Goal: Information Seeking & Learning: Find contact information

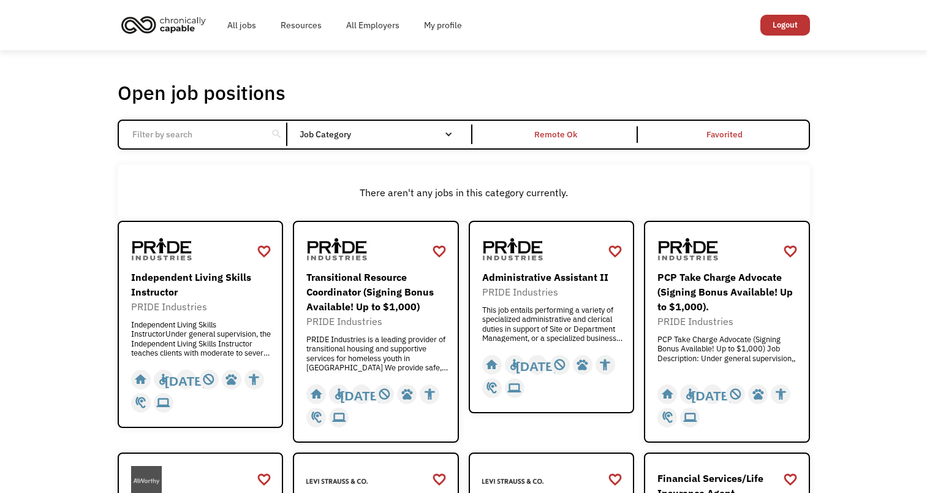
scroll to position [560, 0]
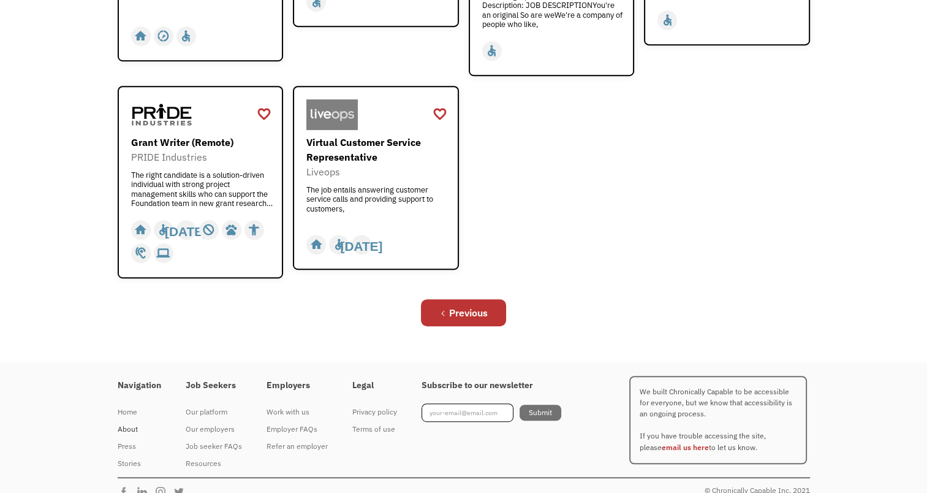
click at [134, 422] on div "About" at bounding box center [140, 429] width 44 height 15
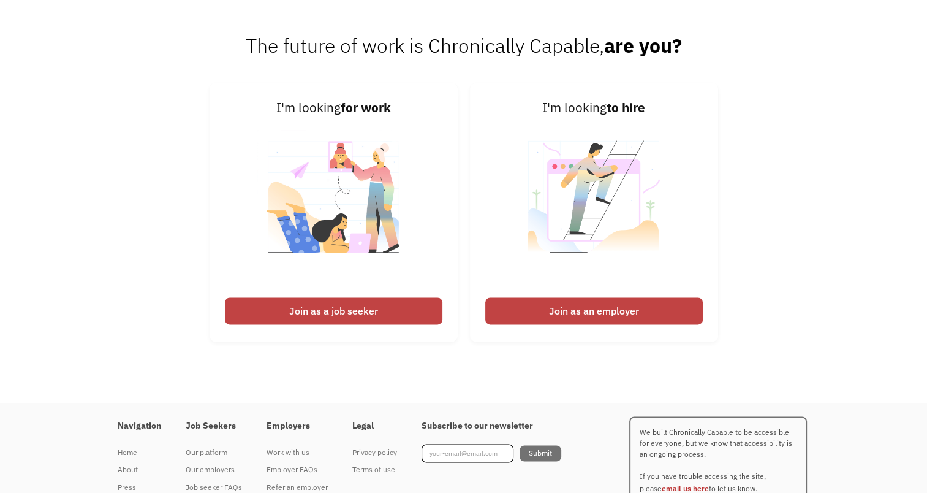
scroll to position [1892, 0]
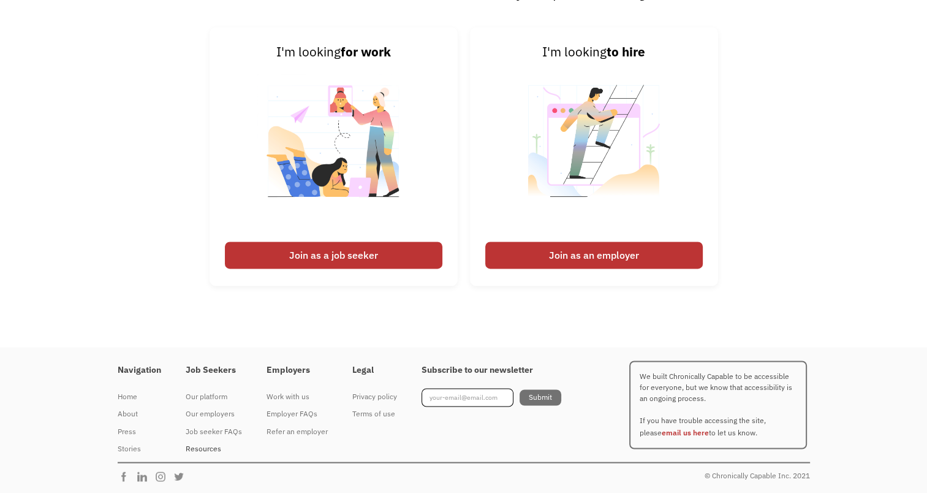
click at [213, 449] on div "Resources" at bounding box center [214, 448] width 56 height 15
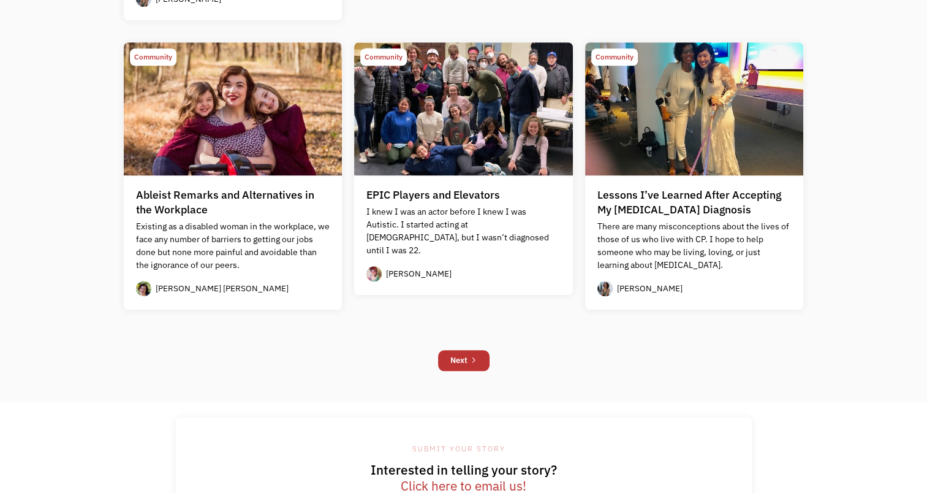
scroll to position [1297, 0]
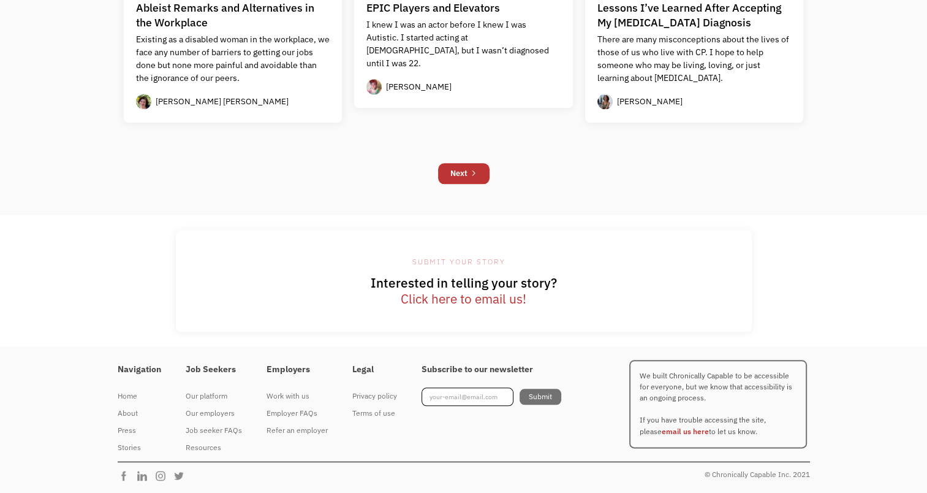
click at [425, 302] on link "Click here to email us!" at bounding box center [464, 299] width 126 height 16
click at [444, 292] on link "Click here to email us!" at bounding box center [464, 299] width 126 height 16
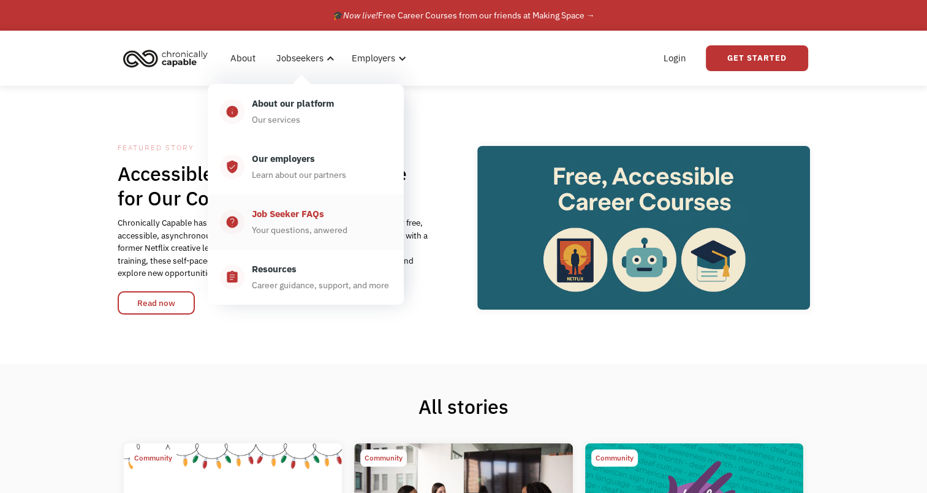
click at [297, 239] on link "help_center Job Seeker FAQs Your questions, anwered" at bounding box center [306, 221] width 196 height 55
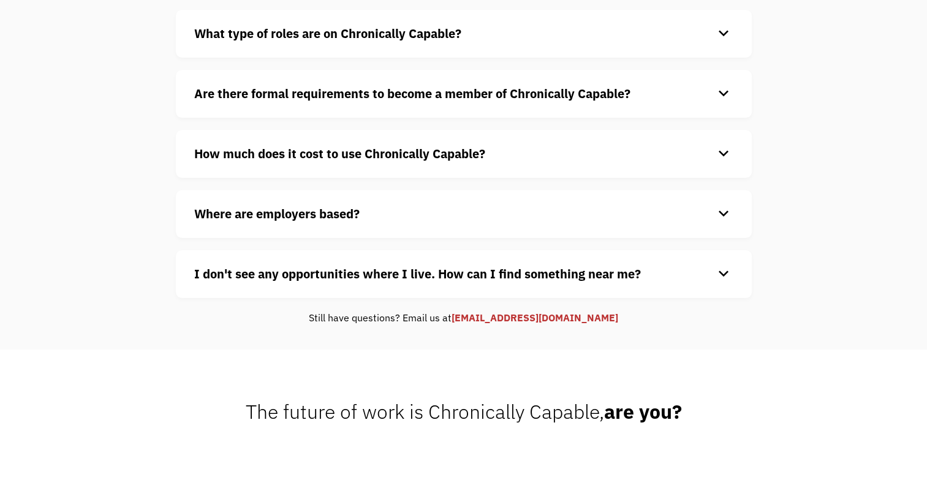
scroll to position [157, 0]
click at [522, 319] on link "hello@wearecapable.org" at bounding box center [535, 316] width 167 height 12
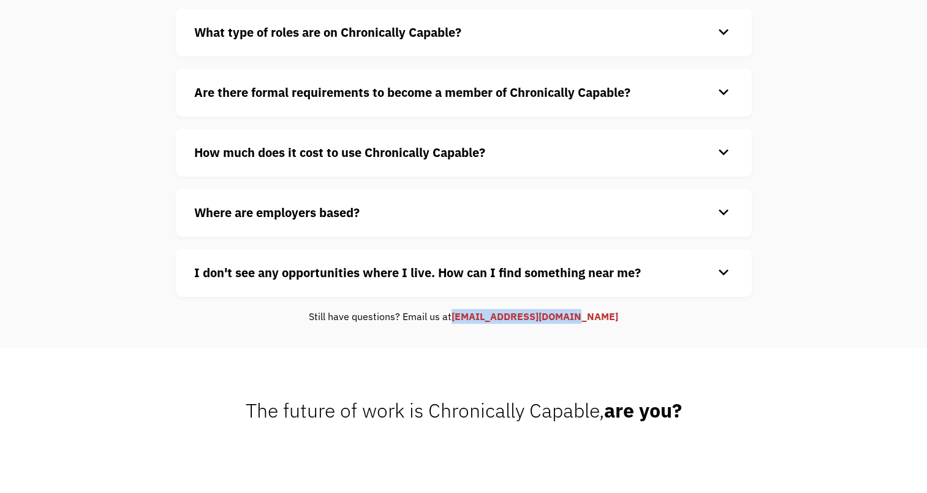
drag, startPoint x: 622, startPoint y: 319, endPoint x: 478, endPoint y: 336, distance: 145.0
click at [478, 336] on div "Chronically Capable Job Seeker FAQs What type of roles are on Chronically Capab…" at bounding box center [463, 138] width 927 height 419
copy link "hello@wearecapable.org"
